Goal: Find contact information: Find contact information

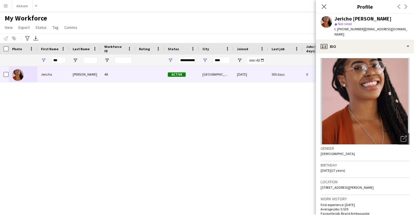
scroll to position [5, 0]
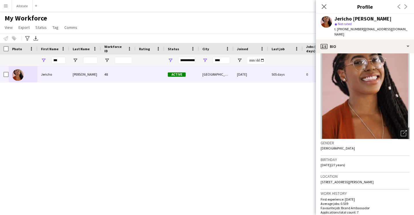
click at [40, 62] on div "***" at bounding box center [53, 60] width 32 height 12
drag, startPoint x: 389, startPoint y: 29, endPoint x: 360, endPoint y: 30, distance: 29.1
click at [360, 30] on div "Jericho [PERSON_NAME] star Not rated t. [PHONE_NUMBER] | [EMAIL_ADDRESS][DOMAIN…" at bounding box center [365, 27] width 98 height 26
copy span "[EMAIL_ADDRESS][DOMAIN_NAME]"
drag, startPoint x: 358, startPoint y: 30, endPoint x: 340, endPoint y: 30, distance: 17.3
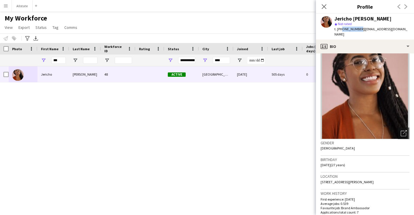
click at [340, 30] on span "t. [PHONE_NUMBER]" at bounding box center [349, 29] width 30 height 4
copy span "4374229770"
drag, startPoint x: 62, startPoint y: 62, endPoint x: 36, endPoint y: 62, distance: 25.6
click at [36, 62] on div "***" at bounding box center [312, 60] width 625 height 12
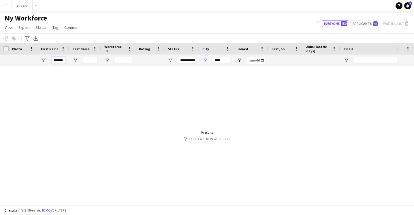
scroll to position [0, 2]
type input "*******"
drag, startPoint x: 224, startPoint y: 62, endPoint x: 166, endPoint y: 62, distance: 57.9
click at [166, 62] on div "******* ****" at bounding box center [312, 60] width 625 height 12
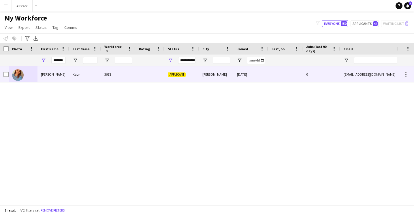
click at [81, 78] on div "Kaur" at bounding box center [85, 74] width 32 height 16
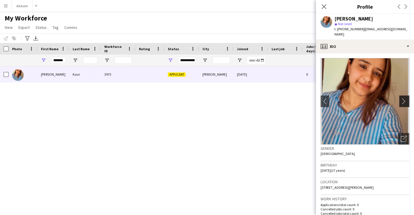
click at [406, 98] on app-icon "chevron-right" at bounding box center [404, 101] width 9 height 6
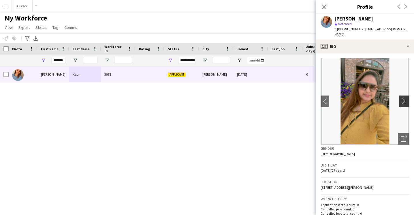
click at [406, 98] on app-icon "chevron-right" at bounding box center [404, 101] width 9 height 6
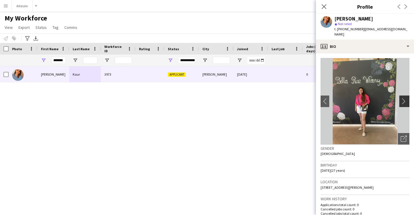
click at [406, 98] on app-icon "chevron-right" at bounding box center [404, 101] width 9 height 6
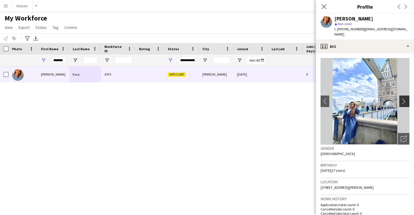
click at [406, 98] on app-icon "chevron-right" at bounding box center [404, 101] width 9 height 6
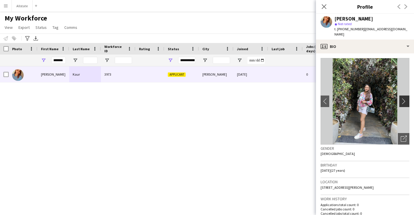
click at [405, 98] on app-icon "chevron-right" at bounding box center [404, 101] width 9 height 6
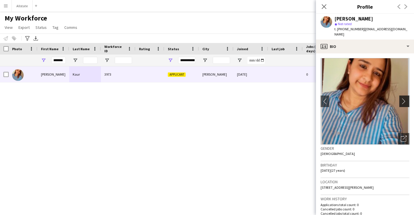
click at [404, 98] on app-icon "chevron-right" at bounding box center [404, 101] width 9 height 6
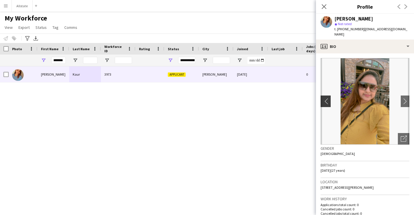
click at [326, 100] on button "chevron-left" at bounding box center [325, 101] width 12 height 12
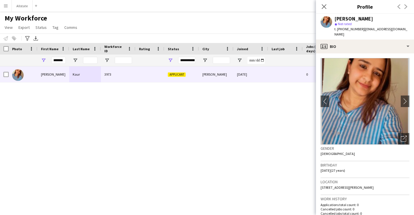
click at [390, 151] on div "Gender [DEMOGRAPHIC_DATA]" at bounding box center [364, 152] width 89 height 17
click at [359, 170] on div "Birthday [DEMOGRAPHIC_DATA] (27 years)" at bounding box center [364, 169] width 89 height 17
drag, startPoint x: 399, startPoint y: 29, endPoint x: 360, endPoint y: 31, distance: 38.9
click at [360, 31] on div "[PERSON_NAME] star Not rated t. [PHONE_NUMBER] | [EMAIL_ADDRESS][DOMAIN_NAME]" at bounding box center [365, 27] width 98 height 26
copy span "[EMAIL_ADDRESS][DOMAIN_NAME]"
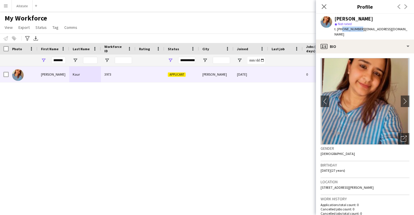
drag, startPoint x: 358, startPoint y: 30, endPoint x: 341, endPoint y: 30, distance: 17.0
click at [341, 30] on span "t. [PHONE_NUMBER]" at bounding box center [349, 29] width 30 height 4
copy span "6479661518"
drag, startPoint x: 53, startPoint y: 60, endPoint x: 122, endPoint y: 61, distance: 68.9
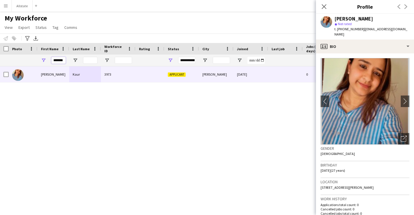
click at [122, 61] on div "*******" at bounding box center [312, 60] width 625 height 12
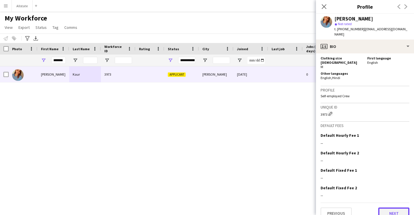
scroll to position [0, 0]
click at [388, 207] on button "Next" at bounding box center [393, 213] width 31 height 12
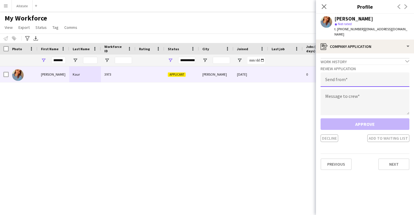
click at [359, 79] on input "email" at bounding box center [364, 79] width 89 height 14
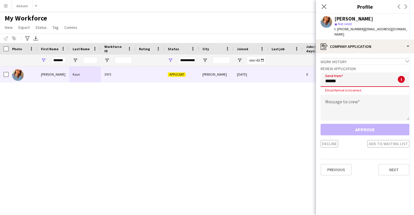
type input "**********"
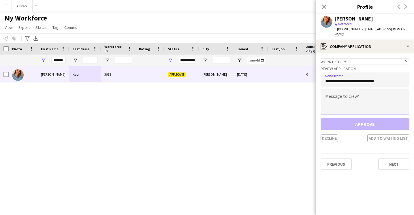
click at [362, 95] on textarea at bounding box center [364, 102] width 89 height 26
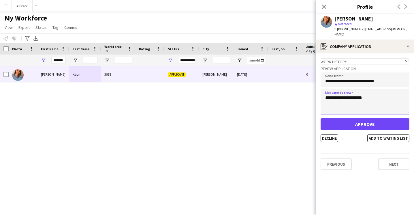
type textarea "**********"
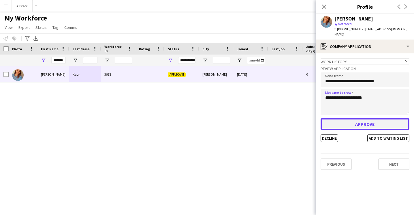
click at [375, 120] on button "Approve" at bounding box center [364, 124] width 89 height 12
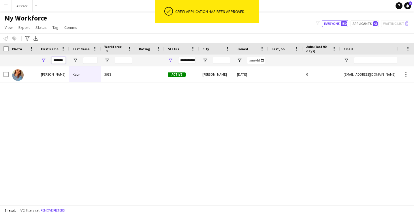
scroll to position [0, 2]
drag, startPoint x: 54, startPoint y: 60, endPoint x: 90, endPoint y: 61, distance: 36.9
click at [90, 61] on div "*******" at bounding box center [312, 60] width 625 height 12
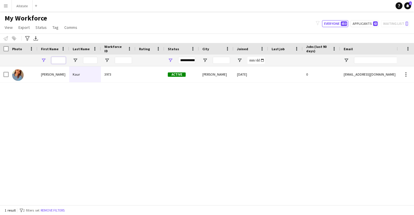
scroll to position [0, 0]
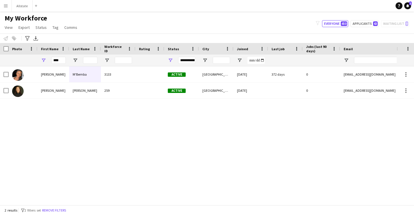
click at [53, 131] on div "[PERSON_NAME] M'Bemba 3133 Active [GEOGRAPHIC_DATA] [DATE] 372 days 0 [EMAIL_AD…" at bounding box center [198, 135] width 396 height 138
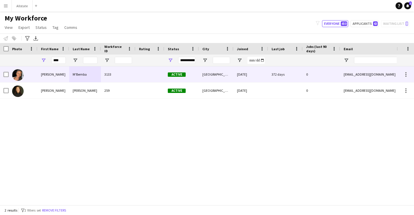
click at [59, 69] on div "[PERSON_NAME]" at bounding box center [53, 74] width 32 height 16
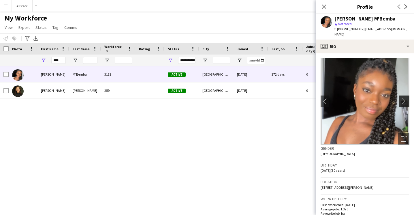
click at [405, 98] on app-icon "chevron-right" at bounding box center [404, 101] width 9 height 6
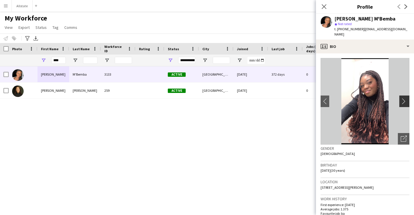
click at [405, 98] on app-icon "chevron-right" at bounding box center [404, 101] width 9 height 6
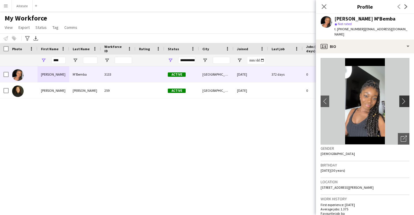
click at [406, 98] on app-icon "chevron-right" at bounding box center [404, 101] width 9 height 6
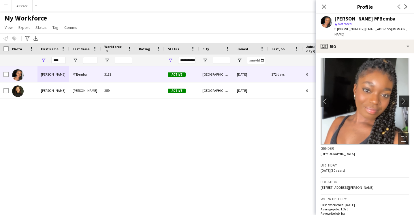
click at [405, 98] on app-icon "chevron-right" at bounding box center [404, 101] width 9 height 6
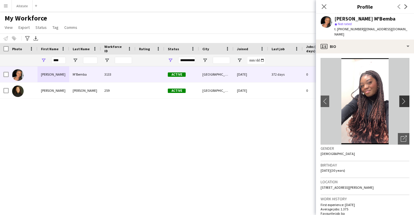
click at [405, 98] on app-icon "chevron-right" at bounding box center [404, 101] width 9 height 6
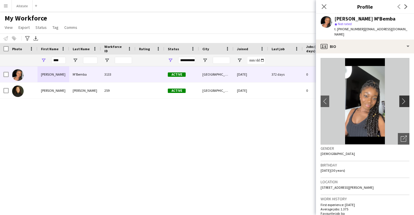
click at [405, 98] on app-icon "chevron-right" at bounding box center [404, 101] width 9 height 6
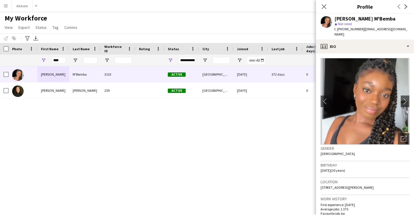
click at [377, 155] on div "Gender [DEMOGRAPHIC_DATA]" at bounding box center [364, 152] width 89 height 17
drag, startPoint x: 405, startPoint y: 28, endPoint x: 360, endPoint y: 31, distance: 45.1
click at [360, 31] on div "[PERSON_NAME] M'Bemba star Not rated t. [PHONE_NUMBER] | [EMAIL_ADDRESS][DOMAIN…" at bounding box center [365, 27] width 98 height 26
copy span "[EMAIL_ADDRESS][DOMAIN_NAME]"
drag, startPoint x: 358, startPoint y: 29, endPoint x: 341, endPoint y: 29, distance: 17.0
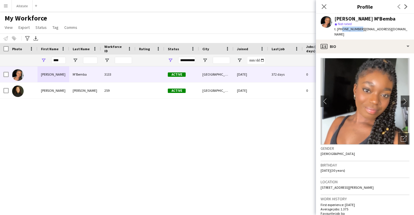
click at [341, 29] on span "t. [PHONE_NUMBER]" at bounding box center [349, 29] width 30 height 4
copy span "6473219650"
drag, startPoint x: 63, startPoint y: 62, endPoint x: 31, endPoint y: 60, distance: 31.7
click at [31, 60] on div "****" at bounding box center [312, 60] width 625 height 12
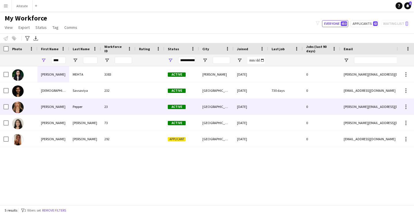
click at [60, 111] on div "[PERSON_NAME]" at bounding box center [53, 107] width 32 height 16
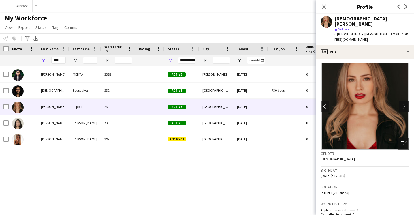
click at [405, 103] on app-icon "chevron-right" at bounding box center [404, 106] width 9 height 6
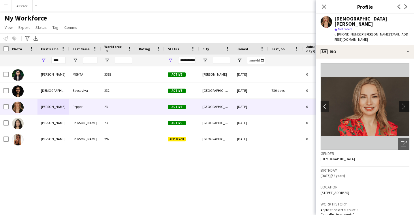
click at [405, 103] on app-icon "chevron-right" at bounding box center [404, 106] width 9 height 6
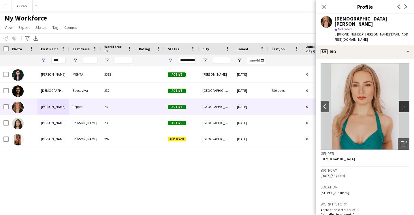
click at [405, 103] on app-icon "chevron-right" at bounding box center [404, 106] width 9 height 6
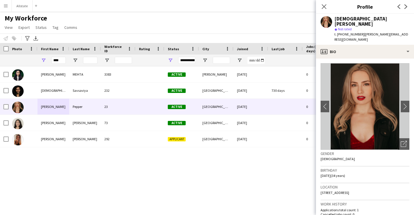
click at [358, 201] on h3 "Work history" at bounding box center [364, 203] width 89 height 5
click at [403, 103] on app-icon "chevron-right" at bounding box center [404, 106] width 9 height 6
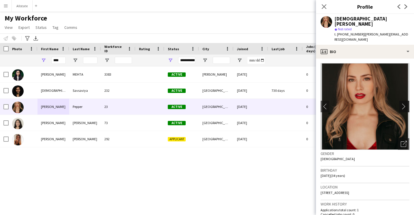
click at [403, 103] on app-icon "chevron-right" at bounding box center [404, 106] width 9 height 6
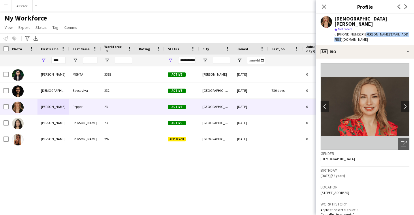
drag, startPoint x: 402, startPoint y: 30, endPoint x: 360, endPoint y: 31, distance: 42.1
click at [360, 31] on div "[PERSON_NAME] star Not rated t. [PHONE_NUMBER] | [PERSON_NAME][EMAIL_ADDRESS][D…" at bounding box center [365, 29] width 98 height 31
copy span "[PERSON_NAME][EMAIL_ADDRESS][DOMAIN_NAME]"
drag, startPoint x: 358, startPoint y: 31, endPoint x: 341, endPoint y: 31, distance: 17.0
click at [341, 32] on span "t. [PHONE_NUMBER]" at bounding box center [349, 34] width 30 height 4
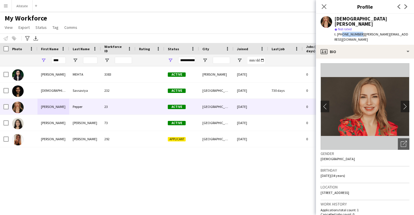
copy span "6476882678"
drag, startPoint x: 63, startPoint y: 61, endPoint x: 41, endPoint y: 61, distance: 22.2
click at [41, 61] on div "****" at bounding box center [53, 60] width 32 height 12
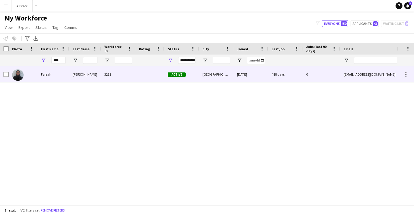
click at [51, 75] on div "Faizah" at bounding box center [53, 74] width 32 height 16
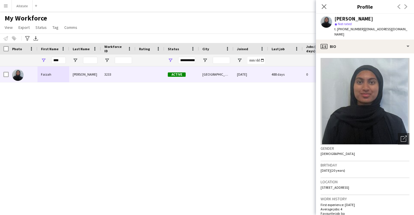
click at [379, 166] on div "Birthday [DEMOGRAPHIC_DATA] (20 years)" at bounding box center [364, 169] width 89 height 17
click at [363, 145] on div "Gender [DEMOGRAPHIC_DATA]" at bounding box center [364, 152] width 89 height 17
drag, startPoint x: 396, startPoint y: 30, endPoint x: 360, endPoint y: 30, distance: 36.3
click at [360, 30] on span "| [EMAIL_ADDRESS][DOMAIN_NAME]" at bounding box center [370, 32] width 73 height 10
copy span "[EMAIL_ADDRESS][DOMAIN_NAME]"
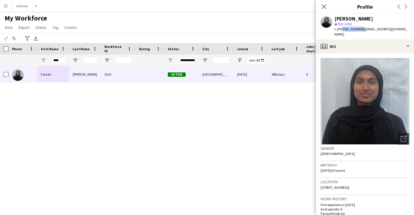
drag, startPoint x: 358, startPoint y: 29, endPoint x: 341, endPoint y: 29, distance: 17.0
click at [341, 29] on span "t. [PHONE_NUMBER]" at bounding box center [349, 29] width 30 height 4
copy span "4379890854"
drag, startPoint x: 63, startPoint y: 60, endPoint x: 34, endPoint y: 60, distance: 29.1
click at [34, 60] on div "****" at bounding box center [312, 60] width 625 height 12
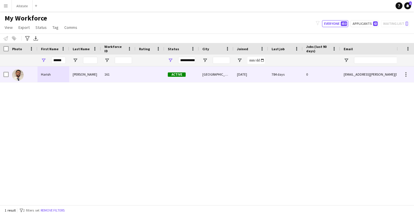
click at [48, 79] on div "Harish" at bounding box center [53, 74] width 32 height 16
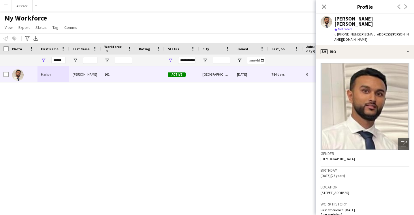
click at [375, 171] on div "Birthday [DEMOGRAPHIC_DATA] (26 years)" at bounding box center [364, 174] width 89 height 17
drag, startPoint x: 406, startPoint y: 29, endPoint x: 361, endPoint y: 31, distance: 45.3
click at [361, 31] on div "[PERSON_NAME] [PERSON_NAME] star Not rated t. [PHONE_NUMBER] | [PERSON_NAME][EM…" at bounding box center [365, 29] width 98 height 31
drag, startPoint x: 357, startPoint y: 30, endPoint x: 341, endPoint y: 30, distance: 16.4
click at [341, 32] on span "t. [PHONE_NUMBER]" at bounding box center [349, 34] width 30 height 4
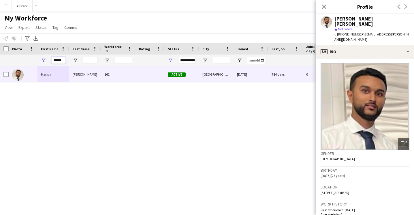
drag, startPoint x: 54, startPoint y: 61, endPoint x: 69, endPoint y: 61, distance: 15.3
click at [69, 61] on div "******" at bounding box center [312, 60] width 625 height 12
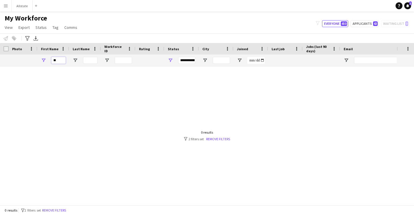
type input "*"
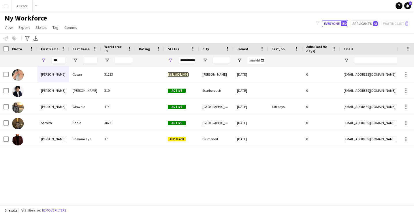
click at [141, 169] on div "[PERSON_NAME] 310 Active Scarborough [DATE] 0 [EMAIL_ADDRESS][DOMAIN_NAME] [PER…" at bounding box center [198, 135] width 396 height 138
drag, startPoint x: 65, startPoint y: 61, endPoint x: 39, endPoint y: 61, distance: 25.9
click at [39, 61] on div "***" at bounding box center [53, 60] width 32 height 12
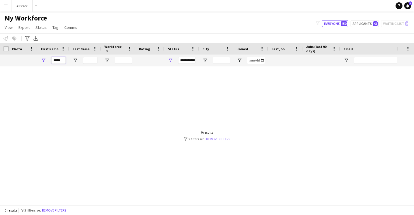
type input "*****"
click at [218, 139] on link "Remove filters" at bounding box center [218, 139] width 24 height 4
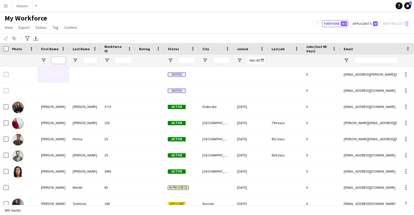
click at [58, 61] on input "First Name Filter Input" at bounding box center [58, 60] width 14 height 7
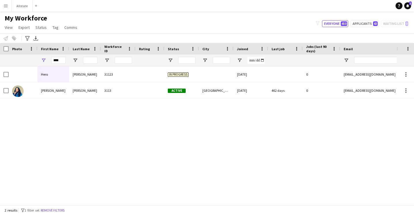
click at [39, 122] on div "Hero [PERSON_NAME] 31123 In progress [DATE] 0 [EMAIL_ADDRESS][DOMAIN_NAME] [PER…" at bounding box center [198, 135] width 396 height 138
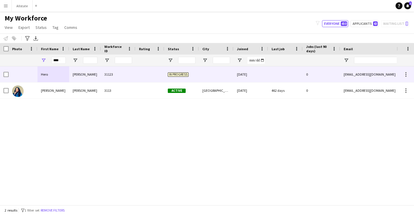
click at [52, 70] on div "Hero" at bounding box center [53, 74] width 32 height 16
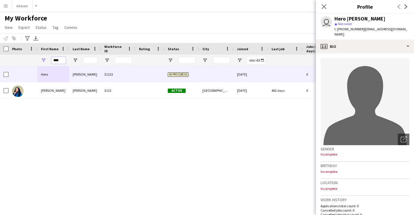
drag, startPoint x: 63, startPoint y: 60, endPoint x: 12, endPoint y: 60, distance: 50.7
click at [12, 60] on div "****" at bounding box center [312, 60] width 625 height 12
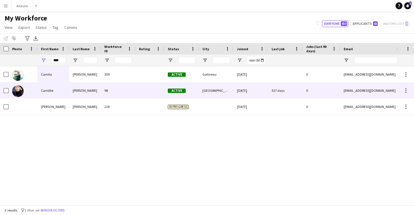
click at [53, 90] on div "Camillie" at bounding box center [53, 90] width 32 height 16
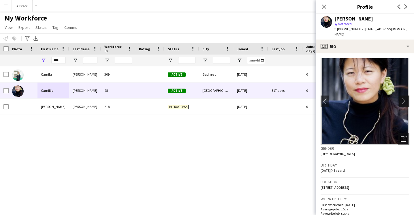
click at [403, 98] on app-icon "chevron-right" at bounding box center [404, 101] width 9 height 6
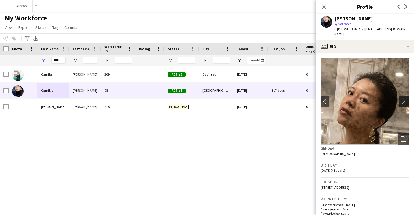
click at [406, 98] on app-icon "chevron-right" at bounding box center [404, 101] width 9 height 6
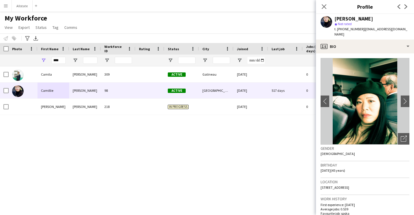
click at [409, 96] on app-crew-profile-bio "chevron-left chevron-right Open photos pop-in Gender [DEMOGRAPHIC_DATA] Birthda…" at bounding box center [365, 133] width 98 height 161
click at [405, 98] on app-icon "chevron-right" at bounding box center [404, 101] width 9 height 6
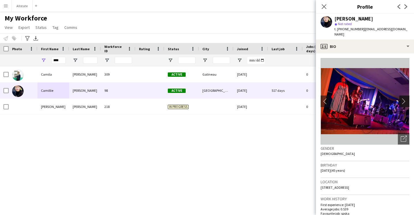
click at [405, 98] on app-icon "chevron-right" at bounding box center [404, 101] width 9 height 6
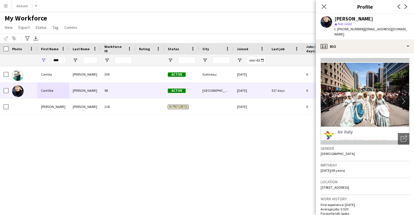
click at [405, 98] on app-icon "chevron-right" at bounding box center [404, 101] width 9 height 6
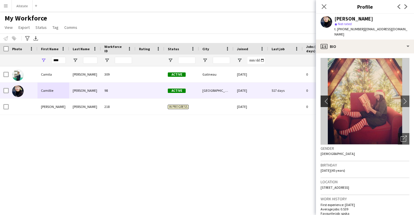
click at [326, 98] on app-icon "chevron-left" at bounding box center [324, 101] width 9 height 6
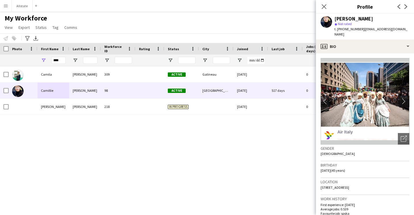
click at [404, 98] on app-icon "chevron-right" at bounding box center [404, 101] width 9 height 6
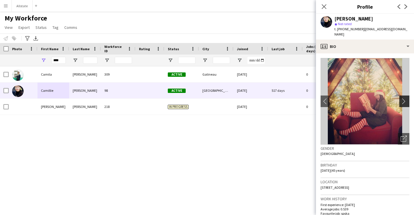
click at [404, 98] on app-icon "chevron-right" at bounding box center [404, 101] width 9 height 6
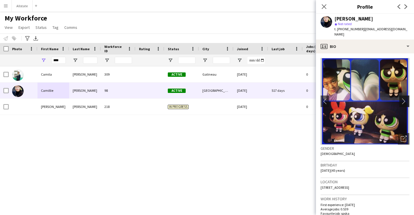
click at [404, 98] on app-icon "chevron-right" at bounding box center [404, 101] width 9 height 6
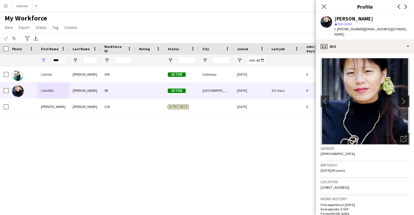
click at [404, 98] on app-icon "chevron-right" at bounding box center [404, 101] width 9 height 6
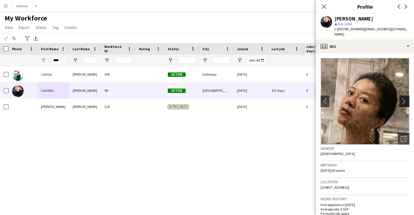
click at [404, 98] on app-icon "chevron-right" at bounding box center [404, 101] width 9 height 6
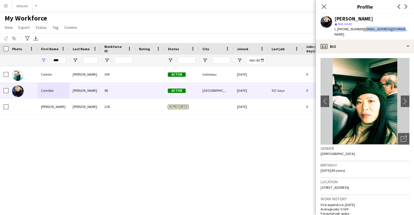
drag, startPoint x: 396, startPoint y: 30, endPoint x: 361, endPoint y: 31, distance: 35.2
click at [361, 31] on div "[PERSON_NAME] star Not rated t. [PHONE_NUMBER] | [EMAIL_ADDRESS][DOMAIN_NAME]" at bounding box center [365, 27] width 98 height 26
drag, startPoint x: 359, startPoint y: 30, endPoint x: 339, endPoint y: 31, distance: 20.2
click at [339, 31] on span "t. [PHONE_NUMBER]" at bounding box center [349, 29] width 30 height 4
drag, startPoint x: 65, startPoint y: 60, endPoint x: 21, endPoint y: 57, distance: 44.5
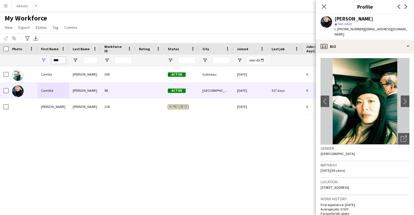
click at [21, 58] on div "****" at bounding box center [312, 60] width 625 height 12
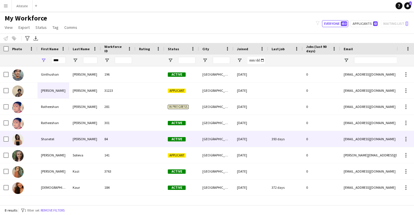
click at [81, 142] on div "[PERSON_NAME]" at bounding box center [85, 139] width 32 height 16
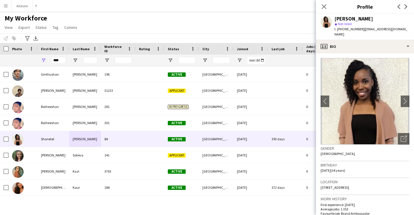
click at [371, 154] on div "Gender [DEMOGRAPHIC_DATA]" at bounding box center [364, 152] width 89 height 17
click at [404, 98] on app-icon "chevron-right" at bounding box center [404, 101] width 9 height 6
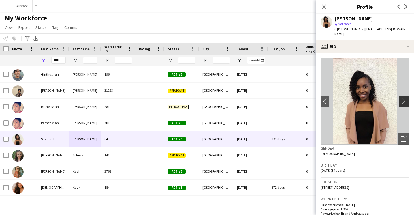
click at [404, 98] on app-icon "chevron-right" at bounding box center [404, 101] width 9 height 6
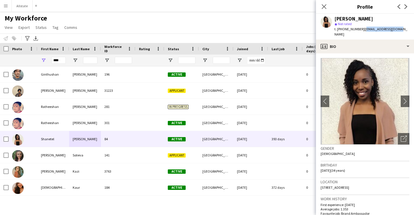
drag, startPoint x: 393, startPoint y: 30, endPoint x: 360, endPoint y: 30, distance: 33.1
click at [360, 30] on div "[PERSON_NAME] star Not rated t. [PHONE_NUMBER] | [PERSON_NAME][EMAIL_ADDRESS][D…" at bounding box center [365, 27] width 98 height 26
drag, startPoint x: 358, startPoint y: 29, endPoint x: 340, endPoint y: 30, distance: 17.6
click at [340, 30] on span "t. [PHONE_NUMBER]" at bounding box center [349, 29] width 30 height 4
drag, startPoint x: 63, startPoint y: 61, endPoint x: 11, endPoint y: 49, distance: 53.2
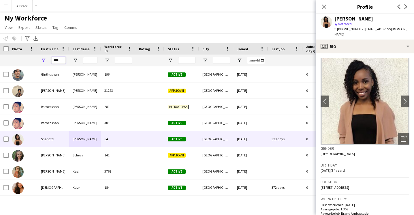
click at [11, 49] on div "Workforce Details Photo First Name" at bounding box center [312, 54] width 625 height 23
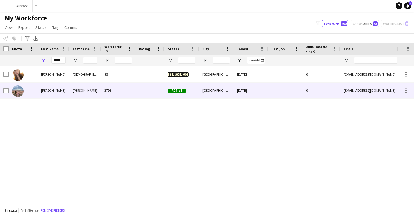
click at [55, 87] on div "[PERSON_NAME]" at bounding box center [53, 90] width 32 height 16
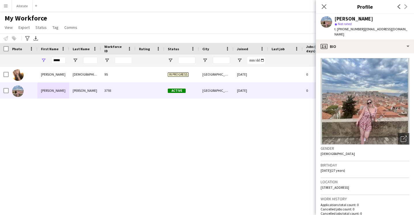
click at [376, 157] on div "Gender [DEMOGRAPHIC_DATA]" at bounding box center [364, 152] width 89 height 17
drag, startPoint x: 360, startPoint y: 29, endPoint x: 381, endPoint y: 34, distance: 21.2
click at [381, 34] on div "t. [PHONE_NUMBER] | [EMAIL_ADDRESS][DOMAIN_NAME]" at bounding box center [371, 32] width 75 height 10
drag, startPoint x: 358, startPoint y: 29, endPoint x: 341, endPoint y: 29, distance: 17.0
click at [341, 29] on span "t. [PHONE_NUMBER]" at bounding box center [349, 29] width 30 height 4
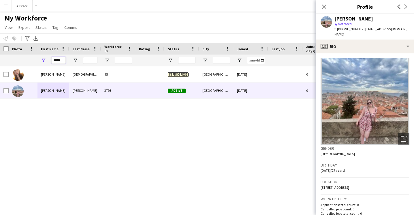
drag, startPoint x: 63, startPoint y: 60, endPoint x: 27, endPoint y: 60, distance: 36.0
click at [27, 60] on div "*****" at bounding box center [312, 60] width 625 height 12
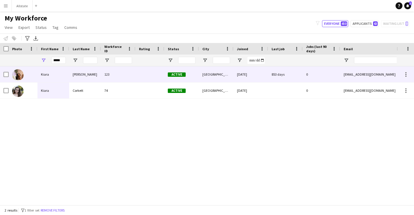
click at [37, 75] on div at bounding box center [23, 74] width 29 height 16
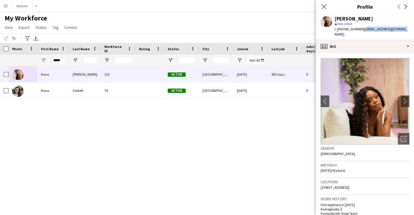
drag, startPoint x: 396, startPoint y: 29, endPoint x: 360, endPoint y: 29, distance: 36.0
click at [360, 29] on div "[PERSON_NAME] star Not rated t. [PHONE_NUMBER] | [EMAIL_ADDRESS][DOMAIN_NAME]" at bounding box center [365, 27] width 98 height 26
drag, startPoint x: 358, startPoint y: 29, endPoint x: 341, endPoint y: 30, distance: 17.3
click at [341, 30] on span "t. [PHONE_NUMBER]" at bounding box center [349, 29] width 30 height 4
drag, startPoint x: 65, startPoint y: 60, endPoint x: 15, endPoint y: 60, distance: 49.8
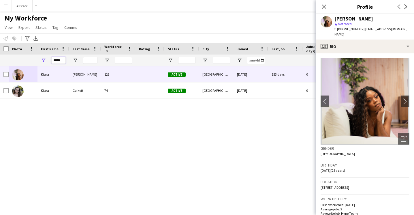
click at [15, 60] on div "*****" at bounding box center [312, 60] width 625 height 12
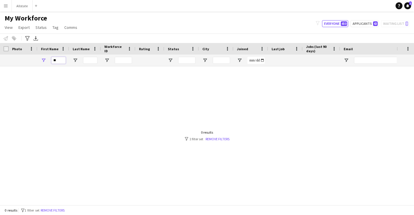
type input "*"
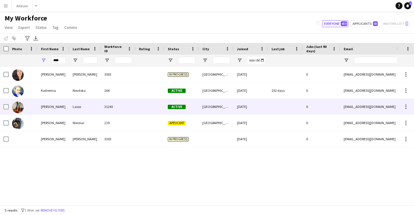
click at [81, 103] on div "Lasso" at bounding box center [85, 107] width 32 height 16
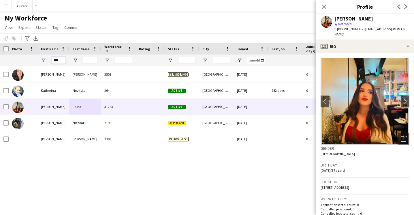
drag, startPoint x: 63, startPoint y: 62, endPoint x: 23, endPoint y: 61, distance: 39.5
click at [24, 62] on div "****" at bounding box center [312, 60] width 625 height 12
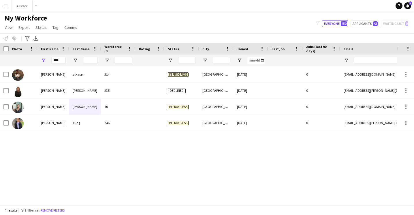
click at [78, 162] on div "[PERSON_NAME] 314 In progress [GEOGRAPHIC_DATA] [DATE] 0 [EMAIL_ADDRESS][DOMAIN…" at bounding box center [198, 135] width 396 height 138
drag, startPoint x: 62, startPoint y: 60, endPoint x: 24, endPoint y: 60, distance: 37.2
click at [24, 60] on div "****" at bounding box center [312, 60] width 625 height 12
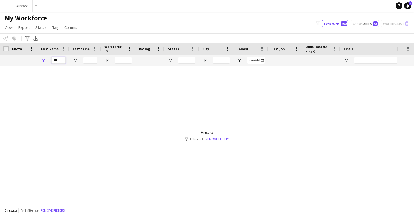
drag, startPoint x: 61, startPoint y: 62, endPoint x: -5, endPoint y: 61, distance: 65.4
click at [0, 61] on html "Menu Boards Boards Boards All jobs Status Workforce Workforce My Workforce Recr…" at bounding box center [207, 107] width 414 height 215
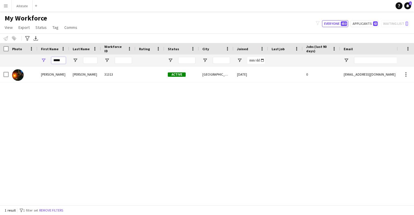
type input "*****"
click at [32, 152] on div "[PERSON_NAME] 31313 Active [GEOGRAPHIC_DATA] [DATE] 0 [EMAIL_ADDRESS][DOMAIN_NA…" at bounding box center [198, 135] width 396 height 138
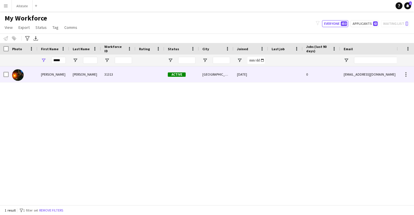
click at [71, 76] on div "[PERSON_NAME]" at bounding box center [85, 74] width 32 height 16
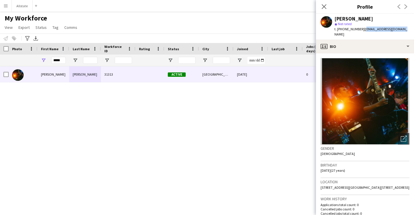
drag, startPoint x: 396, startPoint y: 28, endPoint x: 360, endPoint y: 30, distance: 36.1
click at [360, 30] on div "[PERSON_NAME] star Not rated t. [PHONE_NUMBER] | [EMAIL_ADDRESS][DOMAIN_NAME]" at bounding box center [365, 27] width 98 height 26
drag, startPoint x: 358, startPoint y: 29, endPoint x: 340, endPoint y: 31, distance: 17.7
click at [340, 31] on span "t. [PHONE_NUMBER]" at bounding box center [349, 29] width 30 height 4
drag, startPoint x: 62, startPoint y: 60, endPoint x: 36, endPoint y: 60, distance: 26.2
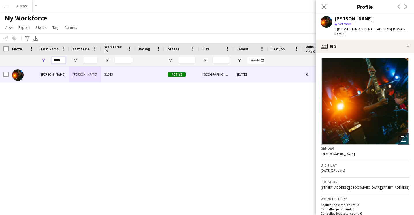
click at [36, 60] on div "*****" at bounding box center [312, 60] width 625 height 12
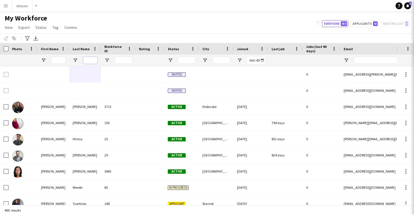
click at [93, 60] on input "Last Name Filter Input" at bounding box center [90, 60] width 14 height 7
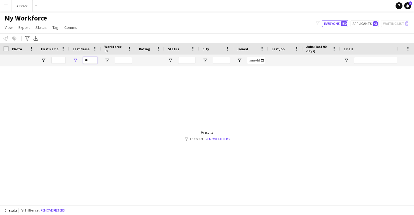
type input "*"
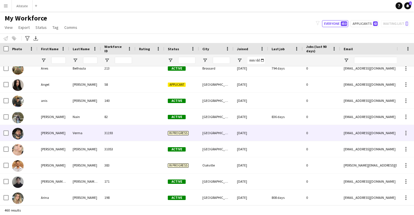
click at [138, 136] on div at bounding box center [149, 133] width 29 height 16
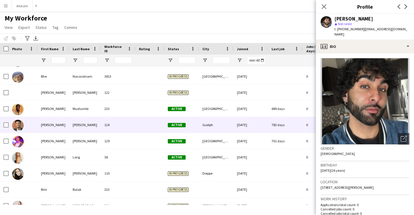
click at [137, 122] on div at bounding box center [149, 125] width 29 height 16
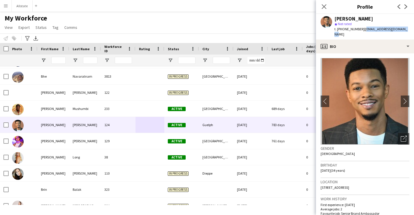
drag, startPoint x: 398, startPoint y: 28, endPoint x: 358, endPoint y: 30, distance: 39.5
click at [358, 30] on div "[PERSON_NAME] star Not rated t. [PHONE_NUMBER] | [EMAIL_ADDRESS][DOMAIN_NAME]" at bounding box center [365, 27] width 98 height 26
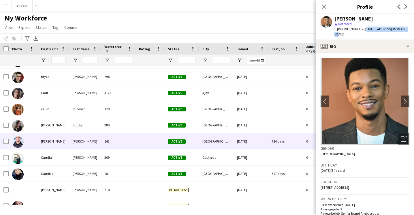
click at [100, 137] on div "[PERSON_NAME]" at bounding box center [85, 141] width 32 height 16
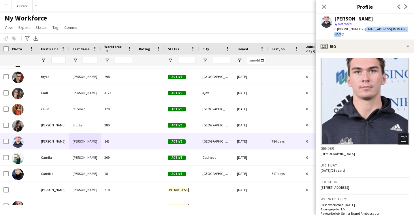
drag, startPoint x: 404, startPoint y: 29, endPoint x: 360, endPoint y: 30, distance: 43.5
click at [360, 30] on div "[PERSON_NAME] star Not rated t. [PHONE_NUMBER] | [EMAIL_ADDRESS][DOMAIN_NAME]" at bounding box center [365, 27] width 98 height 26
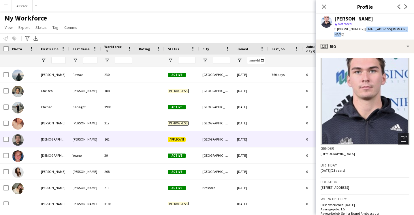
click at [127, 135] on div "162" at bounding box center [118, 139] width 35 height 16
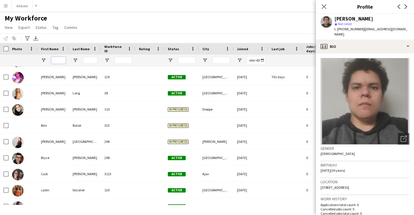
click at [61, 61] on input "First Name Filter Input" at bounding box center [58, 60] width 14 height 7
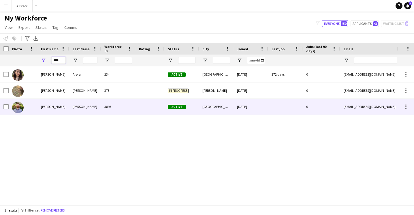
type input "****"
click at [68, 106] on div "[PERSON_NAME]" at bounding box center [53, 107] width 32 height 16
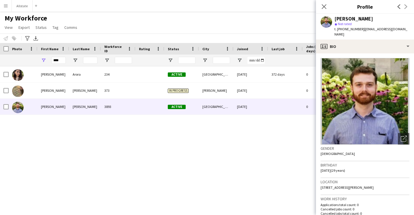
click at [396, 30] on div "[PERSON_NAME] star Not rated t. [PHONE_NUMBER] | [EMAIL_ADDRESS][DOMAIN_NAME]" at bounding box center [365, 27] width 98 height 26
drag, startPoint x: 63, startPoint y: 60, endPoint x: 21, endPoint y: 57, distance: 41.3
click at [21, 57] on div "****" at bounding box center [312, 60] width 625 height 12
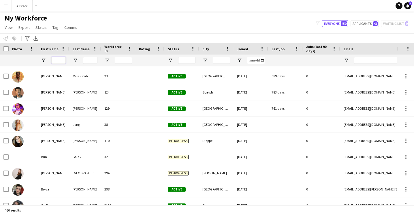
scroll to position [1669, 0]
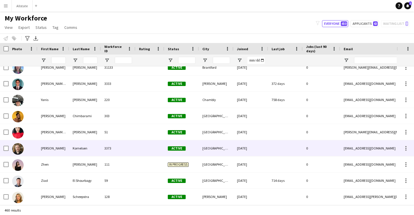
click at [79, 151] on div "Kornelsen" at bounding box center [85, 148] width 32 height 16
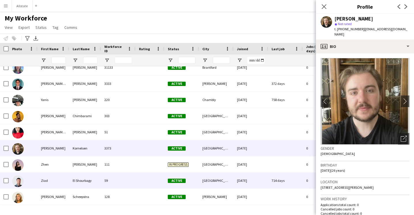
click at [85, 184] on div "El Shourbagy" at bounding box center [85, 180] width 32 height 16
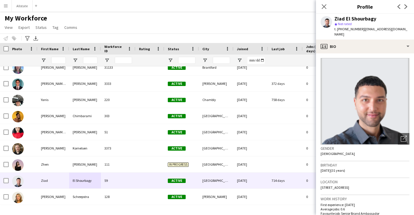
drag, startPoint x: 388, startPoint y: 29, endPoint x: 359, endPoint y: 31, distance: 28.6
click at [359, 31] on span "| [EMAIL_ADDRESS][DOMAIN_NAME]" at bounding box center [370, 32] width 73 height 10
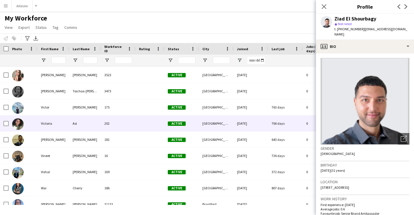
scroll to position [7137, 0]
